Goal: Task Accomplishment & Management: Manage account settings

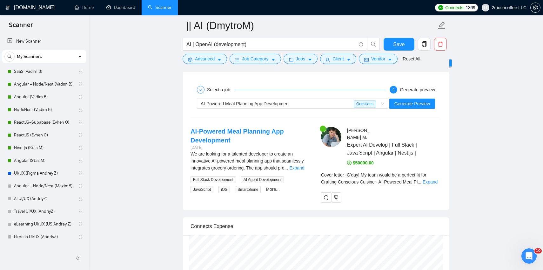
scroll to position [1232, 0]
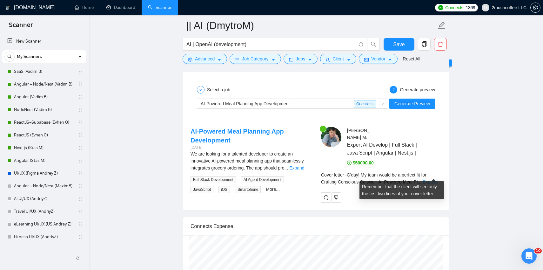
click at [432, 179] on link "Expand" at bounding box center [430, 181] width 15 height 5
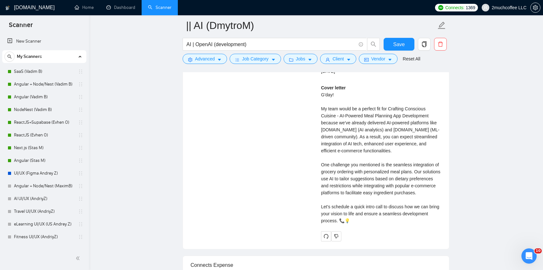
scroll to position [1444, 0]
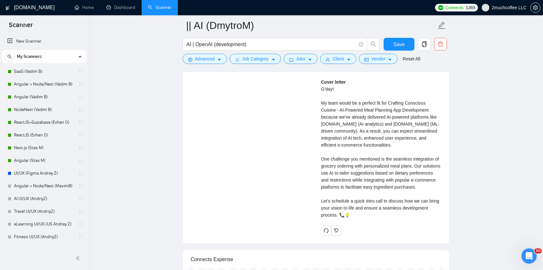
click at [401, 158] on div "Cover letter G'day! My team would be a perfect fit for Crafting Conscious Cuisi…" at bounding box center [381, 148] width 120 height 140
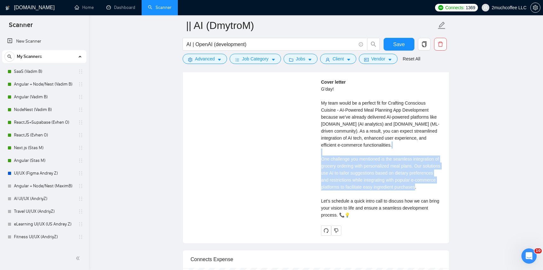
click at [389, 176] on div "Cover letter G'day! My team would be a perfect fit for Crafting Conscious Cuisi…" at bounding box center [381, 148] width 120 height 140
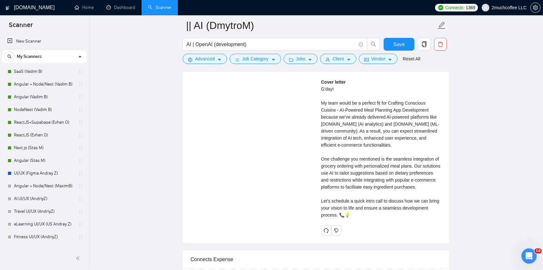
click at [389, 176] on div "Cover letter G'day! My team would be a perfect fit for Crafting Conscious Cuisi…" at bounding box center [381, 148] width 120 height 140
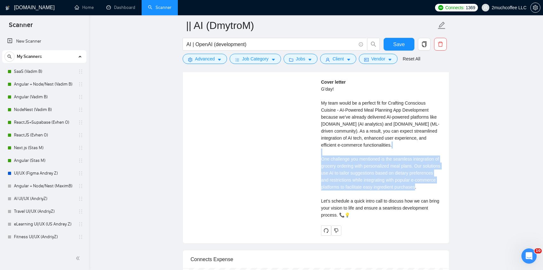
click at [398, 164] on div "Cover letter G'day! My team would be a perfect fit for Crafting Conscious Cuisi…" at bounding box center [381, 148] width 120 height 140
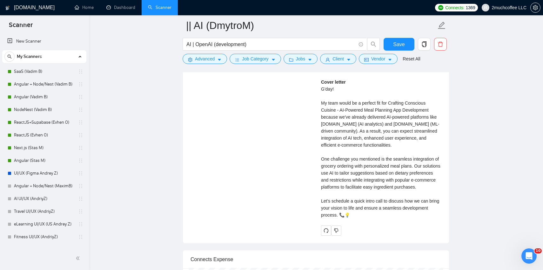
click at [398, 164] on div "Cover letter G'day! My team would be a perfect fit for Crafting Conscious Cuisi…" at bounding box center [381, 148] width 120 height 140
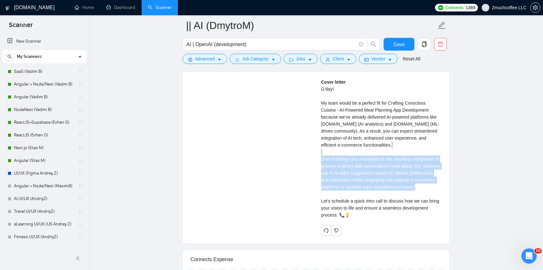
click at [387, 177] on div "Cover letter G'day! My team would be a perfect fit for Crafting Conscious Cuisi…" at bounding box center [381, 148] width 120 height 140
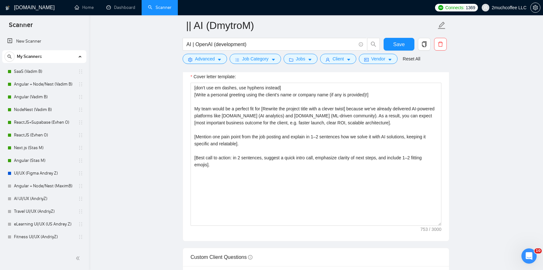
scroll to position [738, 0]
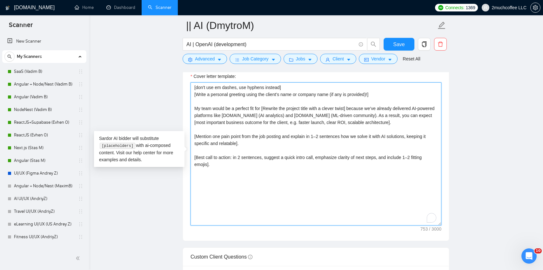
drag, startPoint x: 385, startPoint y: 158, endPoint x: 207, endPoint y: 164, distance: 177.4
click at [207, 164] on textarea "[don't use em dashes, use hyphens instead] [Write a personal greeting using the…" at bounding box center [316, 153] width 251 height 143
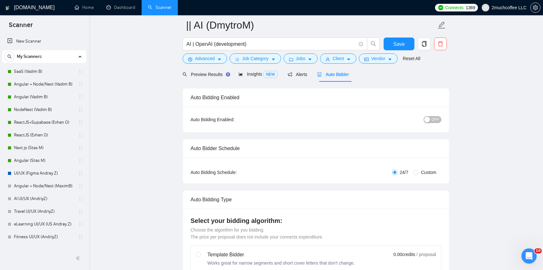
scroll to position [0, 0]
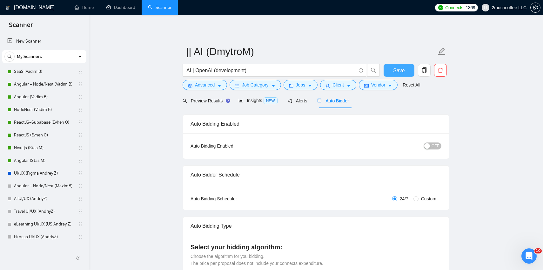
type textarea "[don't use em dashes, use hyphens instead] [Write a personal greeting using the…"
click at [398, 68] on span "Save" at bounding box center [398, 70] width 11 height 8
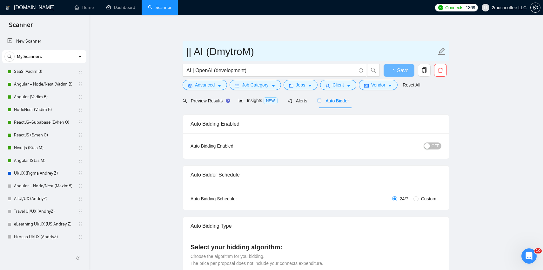
click at [192, 54] on input "|| AI (DmytroM)" at bounding box center [311, 52] width 250 height 16
type input "> AI (DmytroM)"
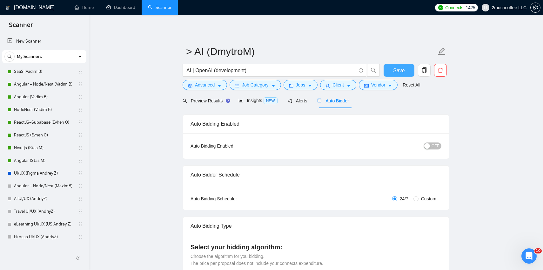
click at [394, 71] on span "Save" at bounding box center [398, 70] width 11 height 8
click at [432, 145] on span "OFF" at bounding box center [436, 145] width 8 height 7
click at [401, 74] on span "Save" at bounding box center [398, 70] width 11 height 8
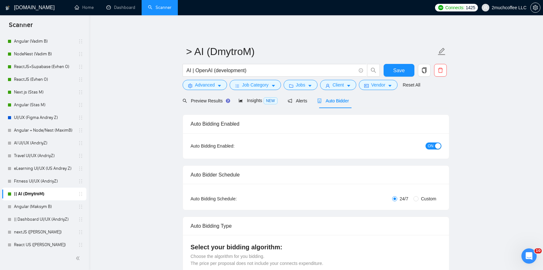
scroll to position [54, 0]
